Goal: Navigation & Orientation: Find specific page/section

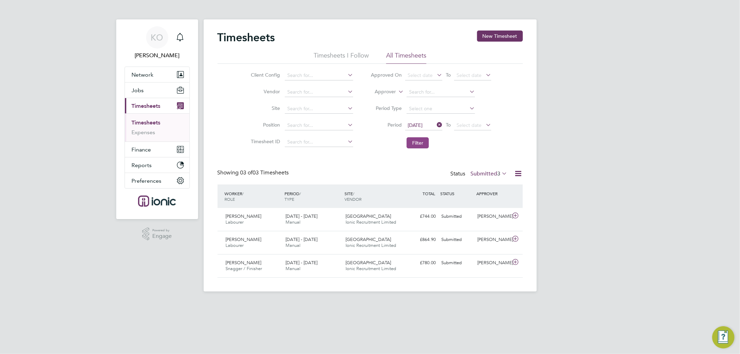
click at [423, 141] on button "Filter" at bounding box center [417, 142] width 22 height 11
click at [393, 162] on div "Timesheets New Timesheet Timesheets I Follow All Timesheets Client Config Vendo…" at bounding box center [369, 154] width 305 height 247
click at [500, 174] on icon at bounding box center [500, 174] width 0 height 10
click at [357, 162] on div "Timesheets New Timesheet Timesheets I Follow All Timesheets Client Config Vendo…" at bounding box center [369, 154] width 305 height 247
click at [425, 142] on button "Filter" at bounding box center [417, 142] width 22 height 11
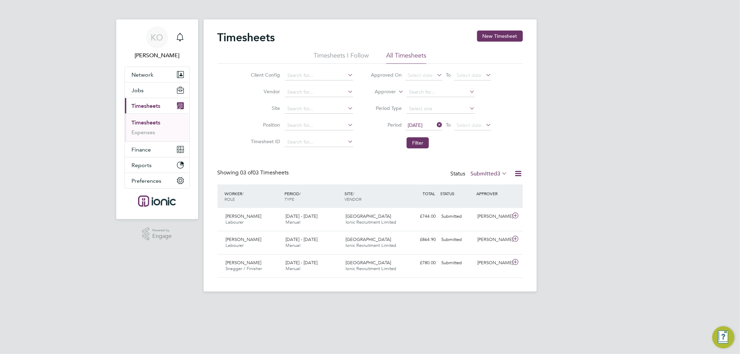
scroll to position [3, 4]
click at [421, 144] on button "Filter" at bounding box center [417, 142] width 22 height 11
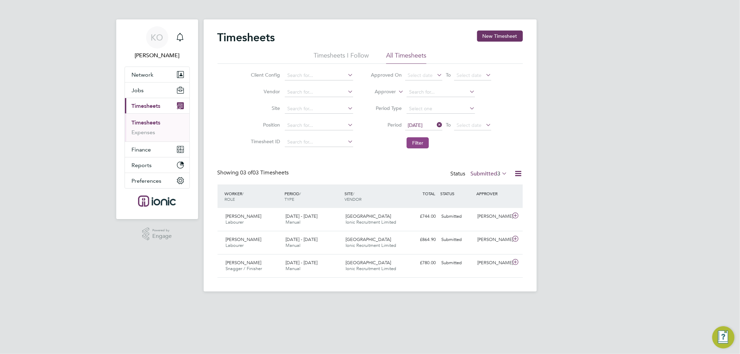
click at [425, 144] on button "Filter" at bounding box center [417, 142] width 22 height 11
click at [370, 154] on div "Timesheets New Timesheet Timesheets I Follow All Timesheets Client Config Vendo…" at bounding box center [369, 154] width 305 height 247
click at [423, 139] on button "Filter" at bounding box center [417, 142] width 22 height 11
click at [497, 172] on span "3" at bounding box center [498, 173] width 3 height 7
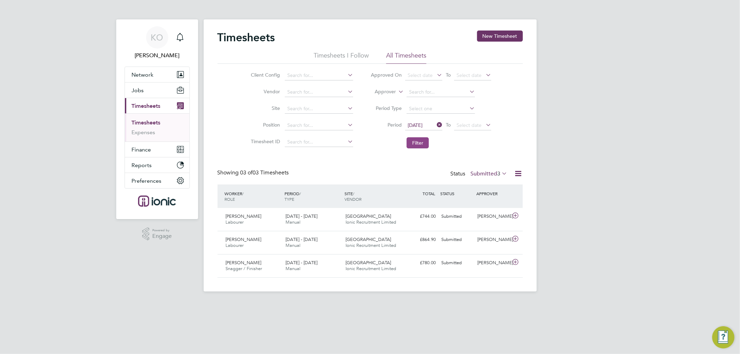
click at [420, 140] on button "Filter" at bounding box center [417, 142] width 22 height 11
click at [141, 149] on span "Finance" at bounding box center [141, 149] width 19 height 7
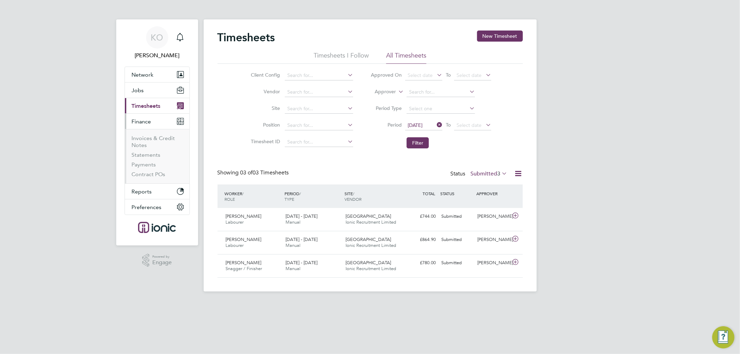
click at [153, 129] on button "Finance" at bounding box center [157, 121] width 65 height 15
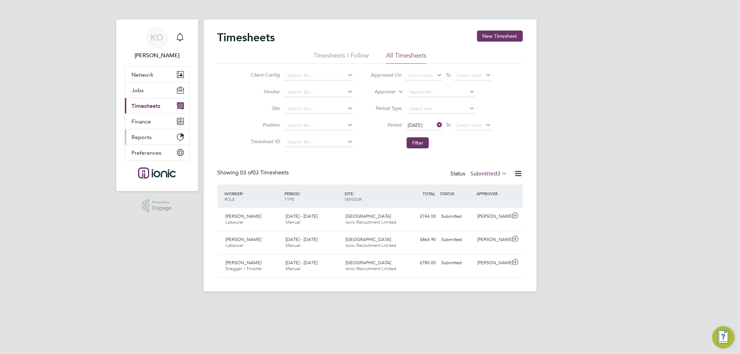
click at [152, 136] on ul "Network Team Members Businesses Sites Workers Contacts Jobs Positions Vacancies…" at bounding box center [157, 114] width 65 height 94
click at [149, 119] on span "Finance" at bounding box center [141, 121] width 19 height 7
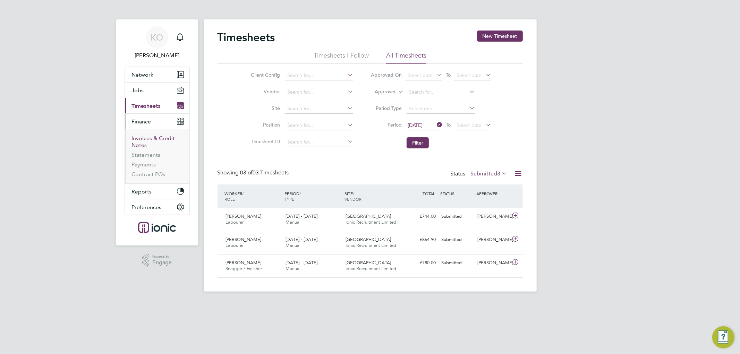
click at [156, 138] on link "Invoices & Credit Notes" at bounding box center [153, 142] width 43 height 14
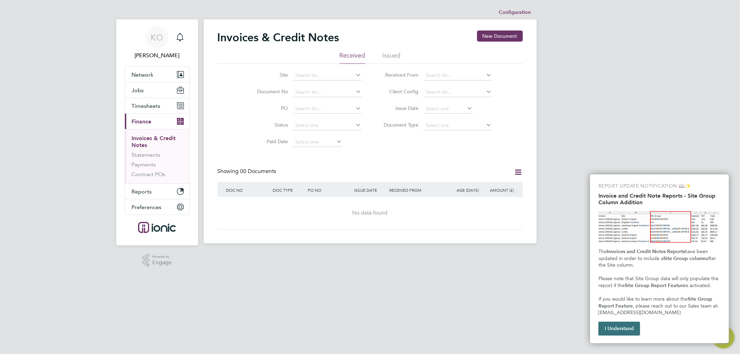
click at [628, 328] on button "I Understand" at bounding box center [619, 329] width 42 height 14
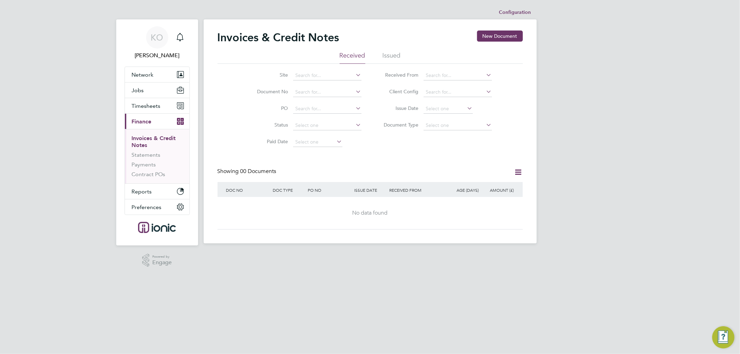
click at [389, 52] on li "Issued" at bounding box center [392, 57] width 18 height 12
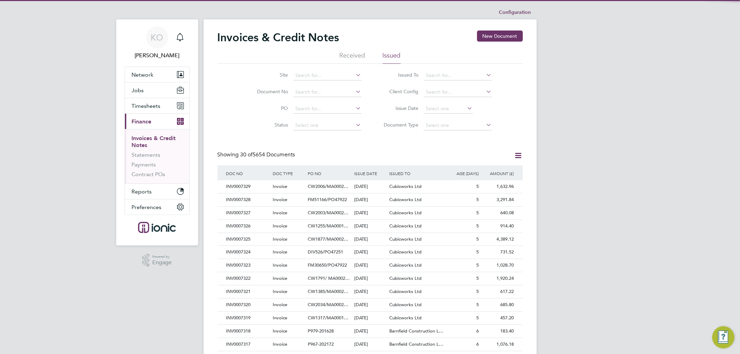
scroll to position [13, 47]
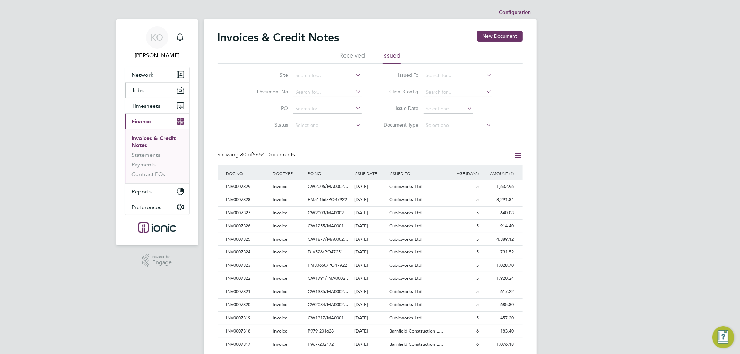
click at [153, 86] on button "Jobs" at bounding box center [157, 90] width 65 height 15
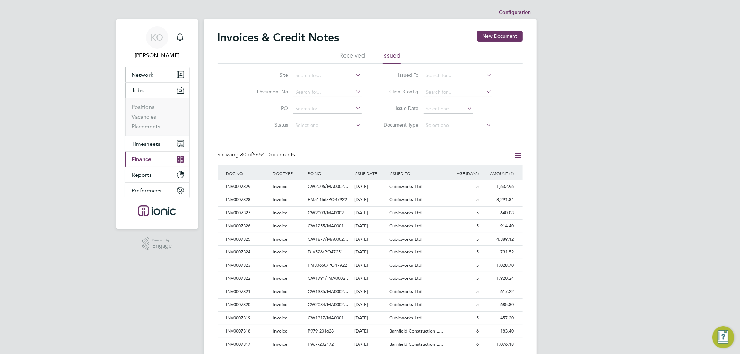
click at [149, 71] on span "Network" at bounding box center [143, 74] width 22 height 7
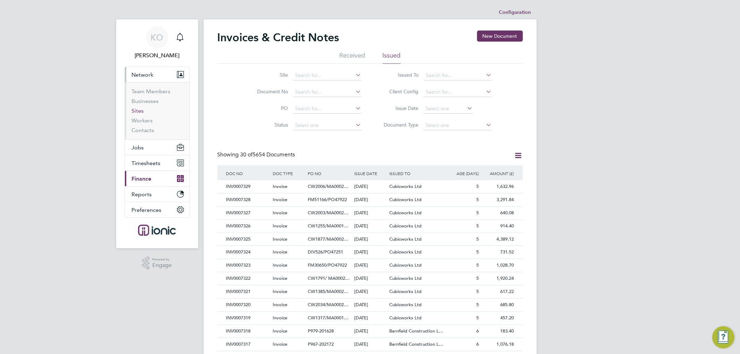
click at [139, 110] on link "Sites" at bounding box center [138, 111] width 12 height 7
